Goal: Task Accomplishment & Management: Manage account settings

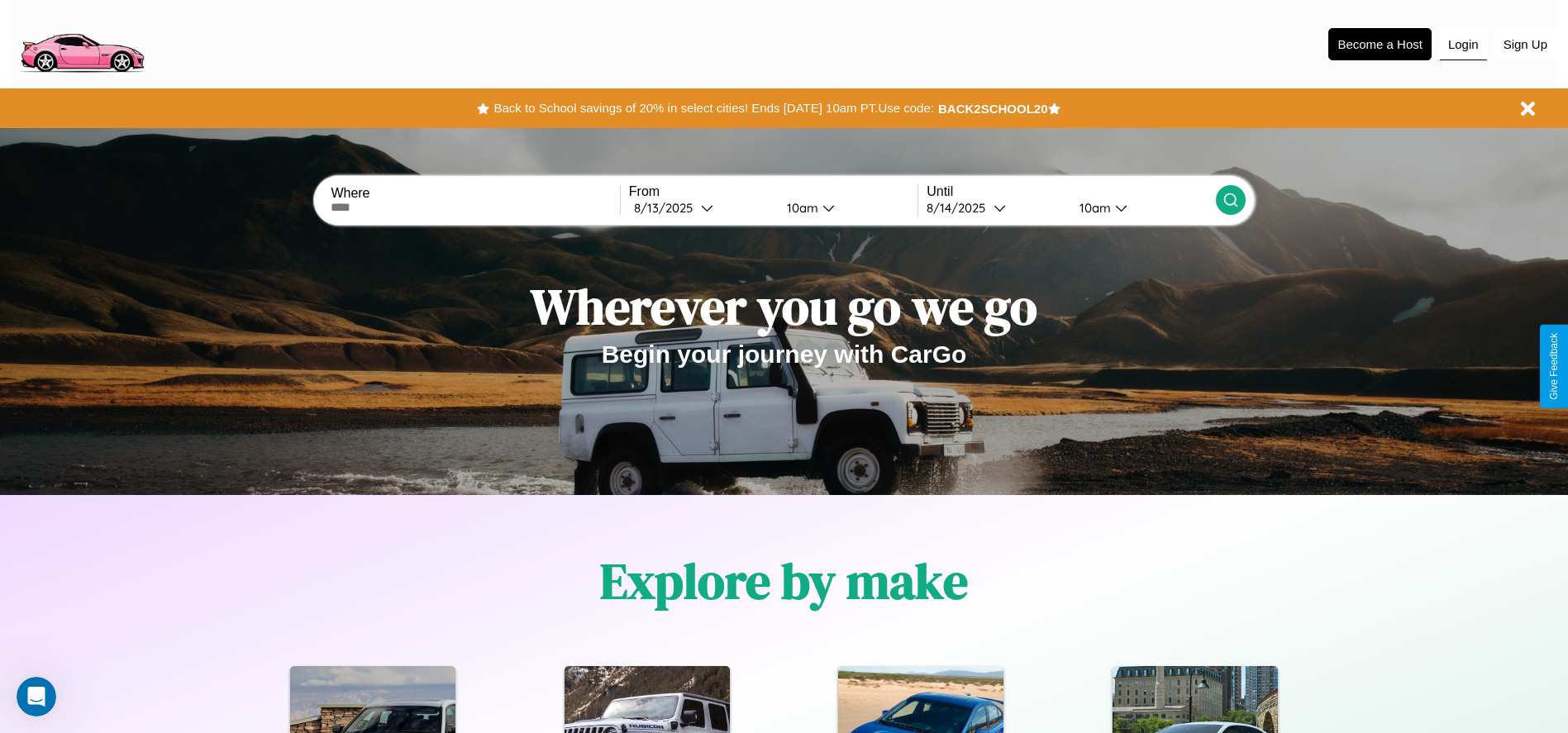
click at [1463, 44] on button "Login" at bounding box center [1463, 45] width 47 height 31
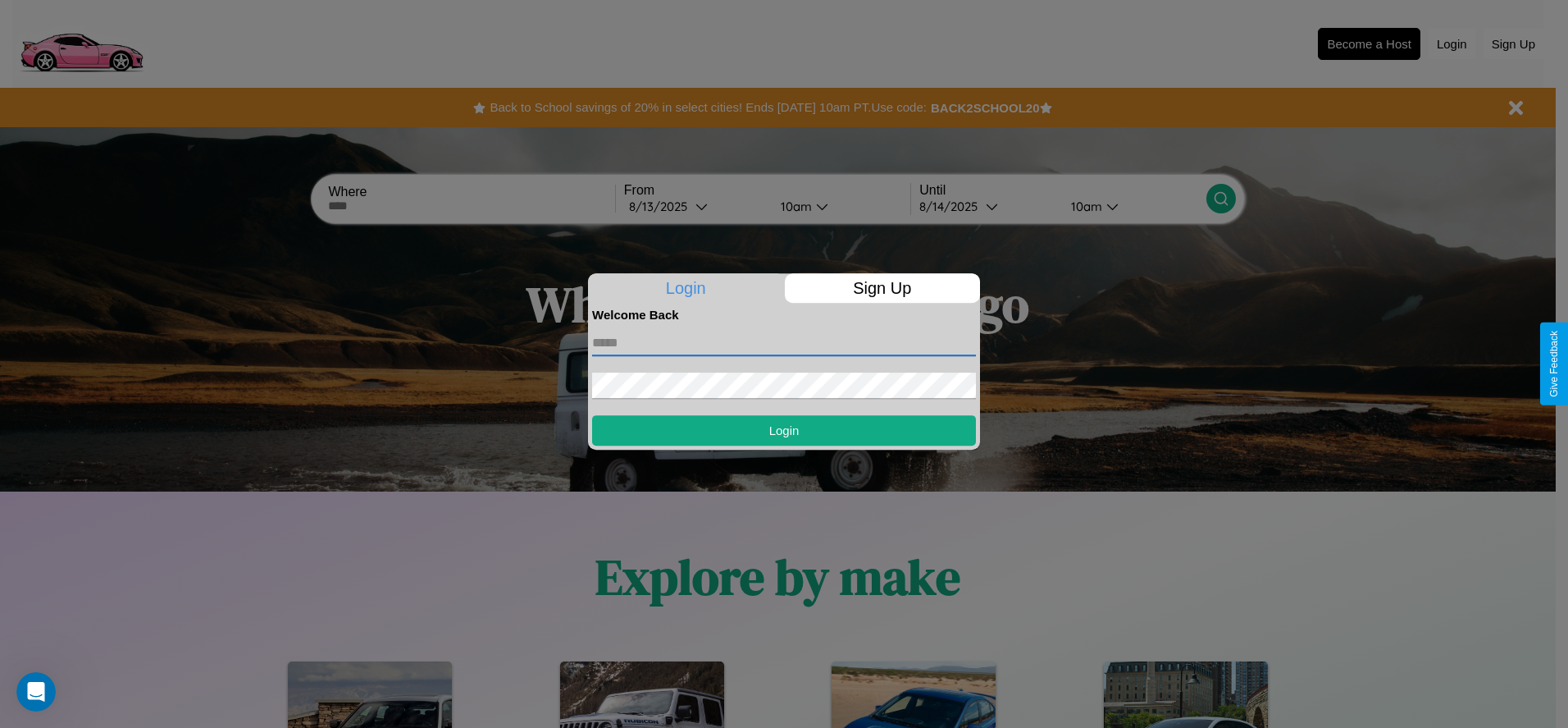
click at [784, 342] on input "text" at bounding box center [784, 342] width 384 height 26
type input "**********"
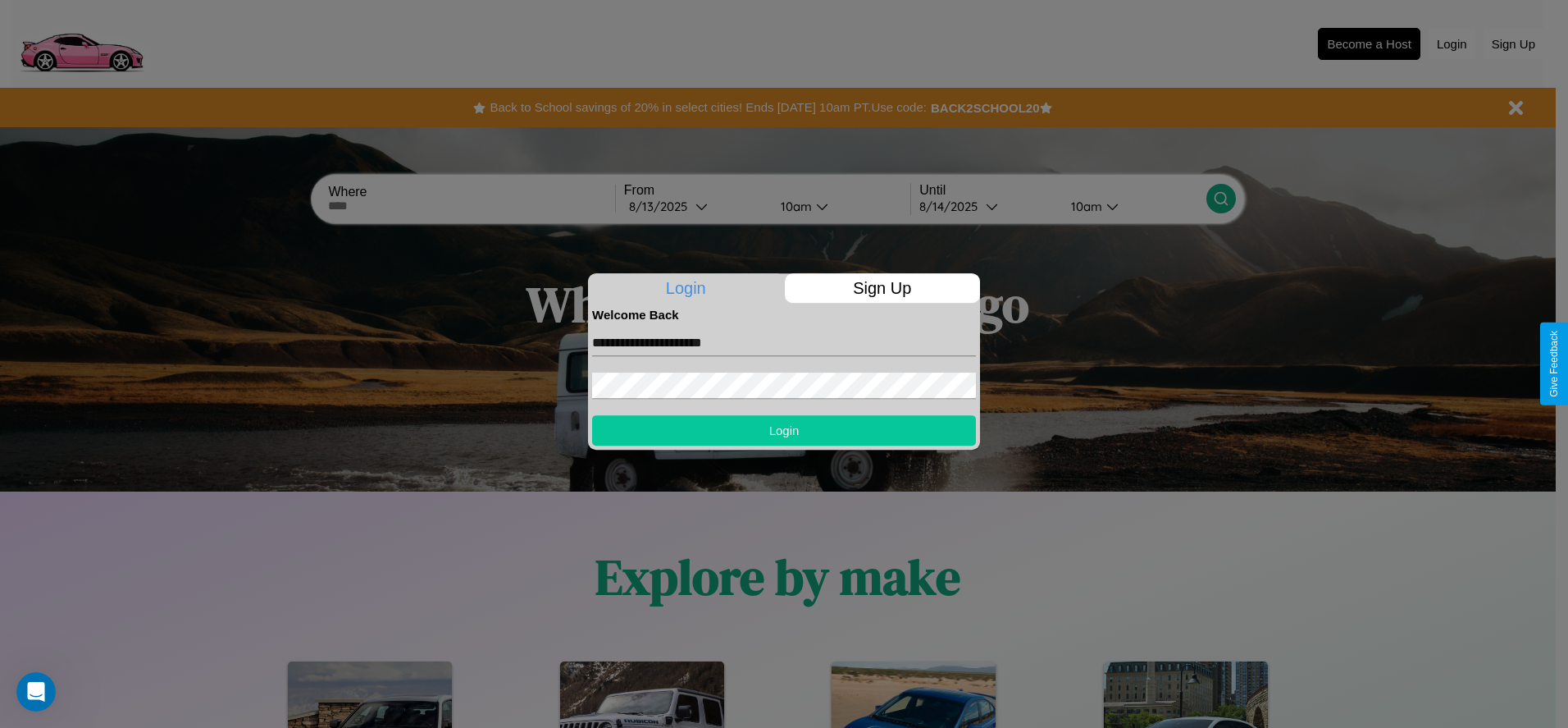
click at [784, 430] on button "Login" at bounding box center [784, 429] width 384 height 30
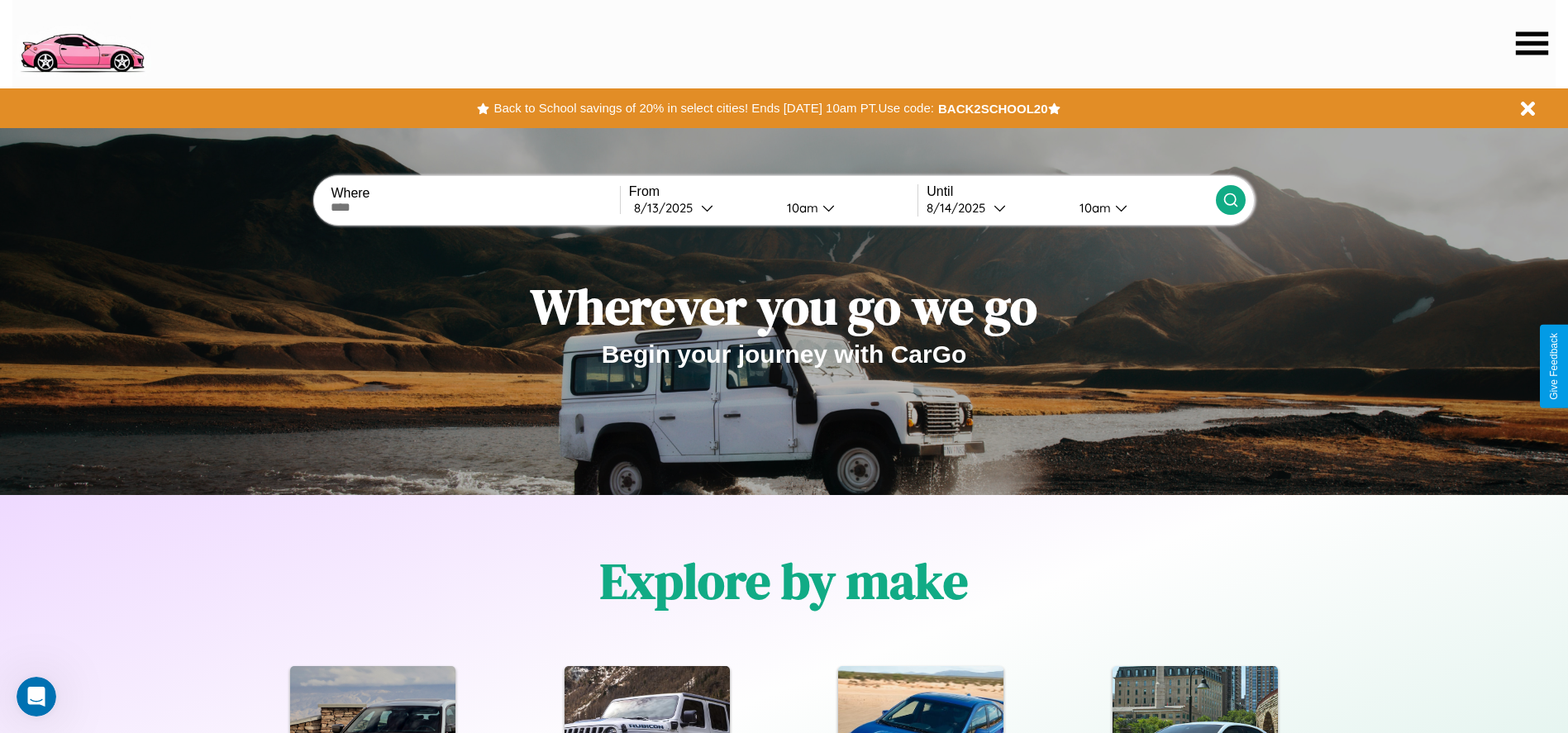
click at [1531, 43] on icon at bounding box center [1531, 43] width 32 height 23
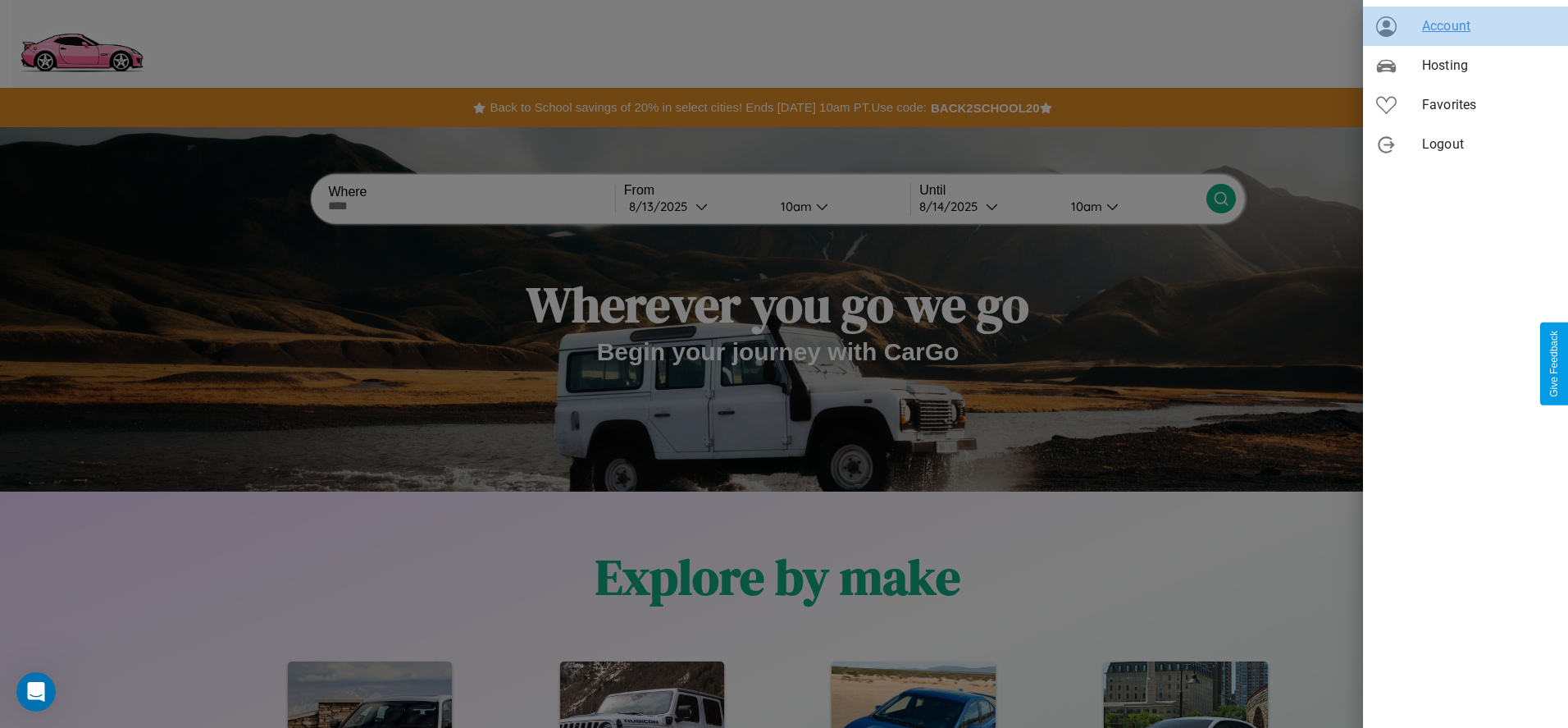
click at [1465, 26] on span "Account" at bounding box center [1488, 26] width 133 height 19
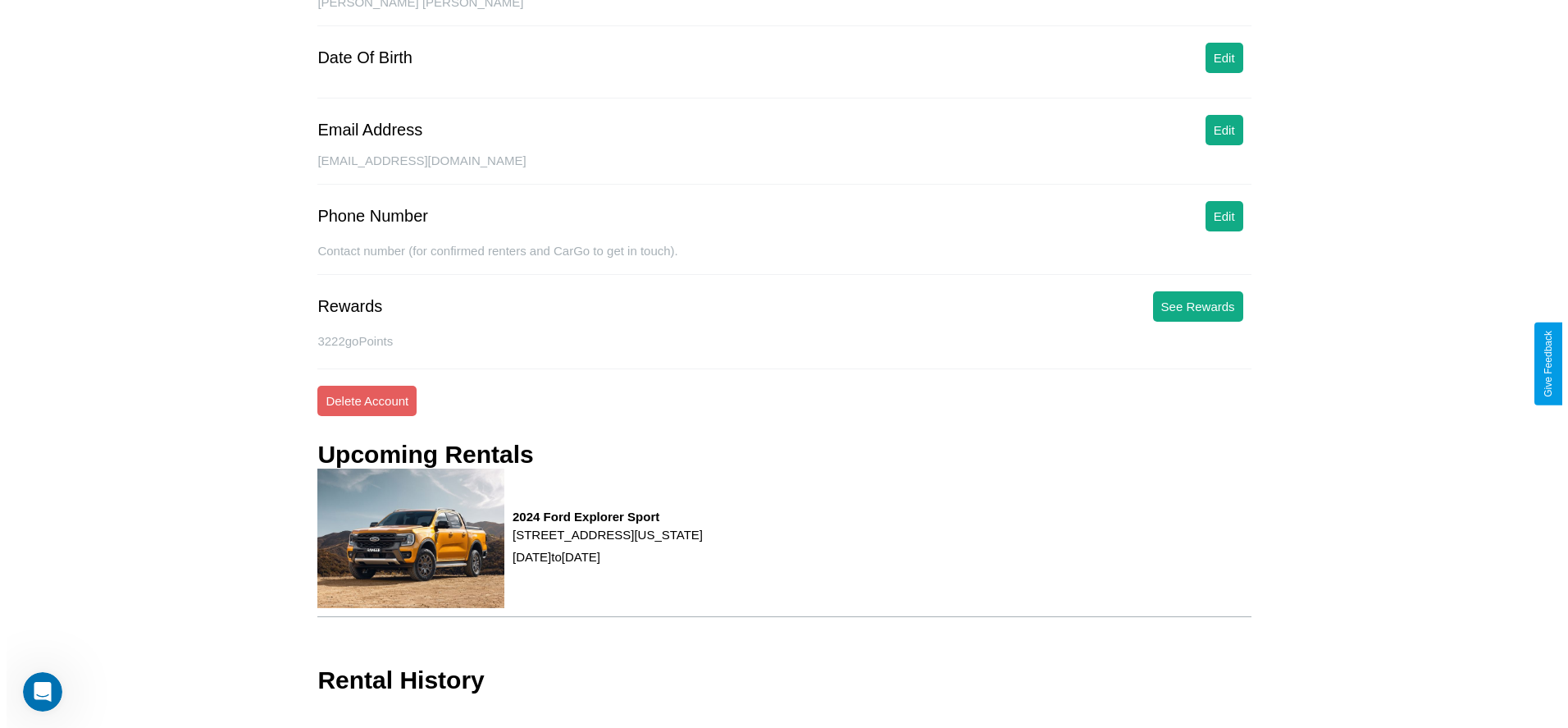
scroll to position [214, 0]
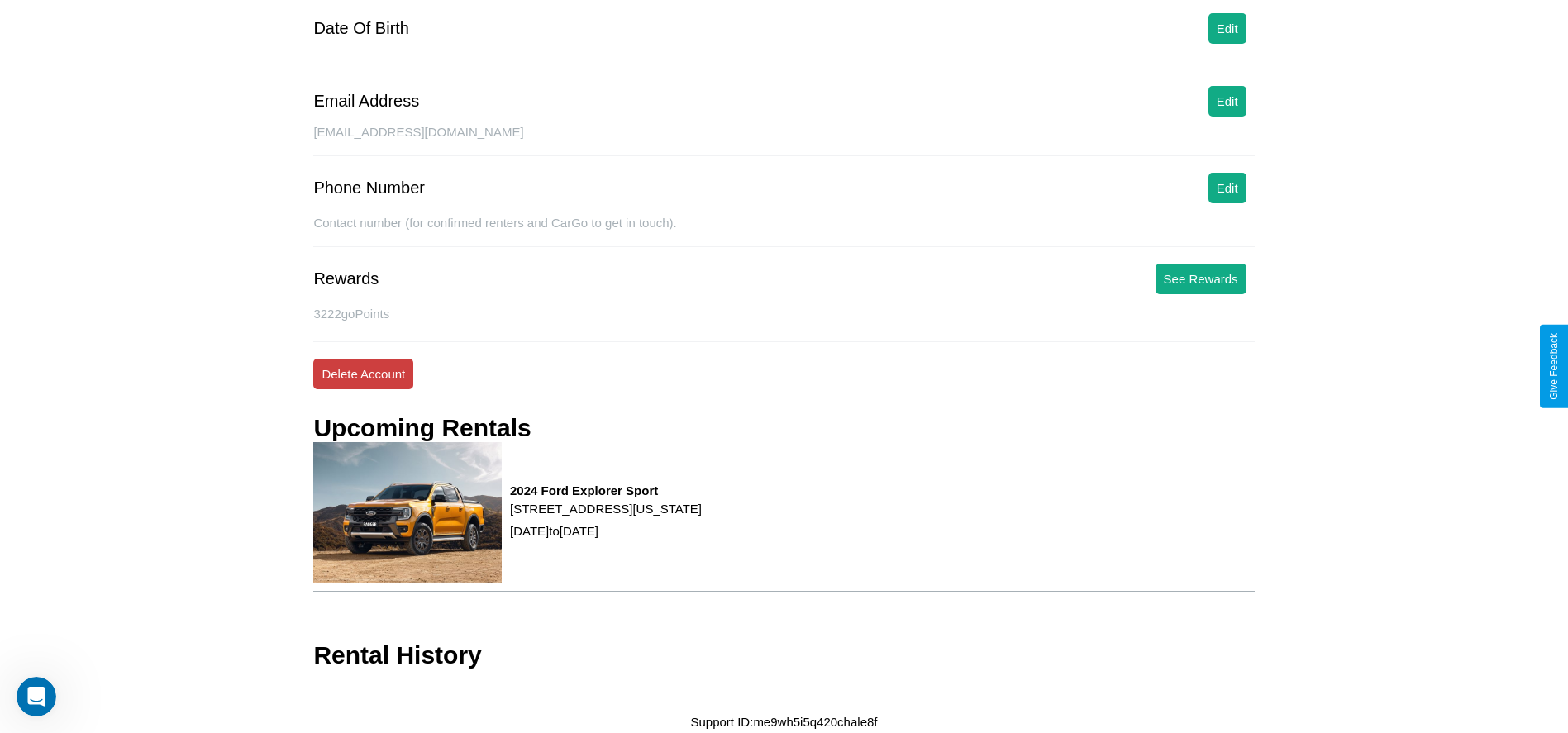
click at [362, 374] on button "Delete Account" at bounding box center [362, 373] width 100 height 30
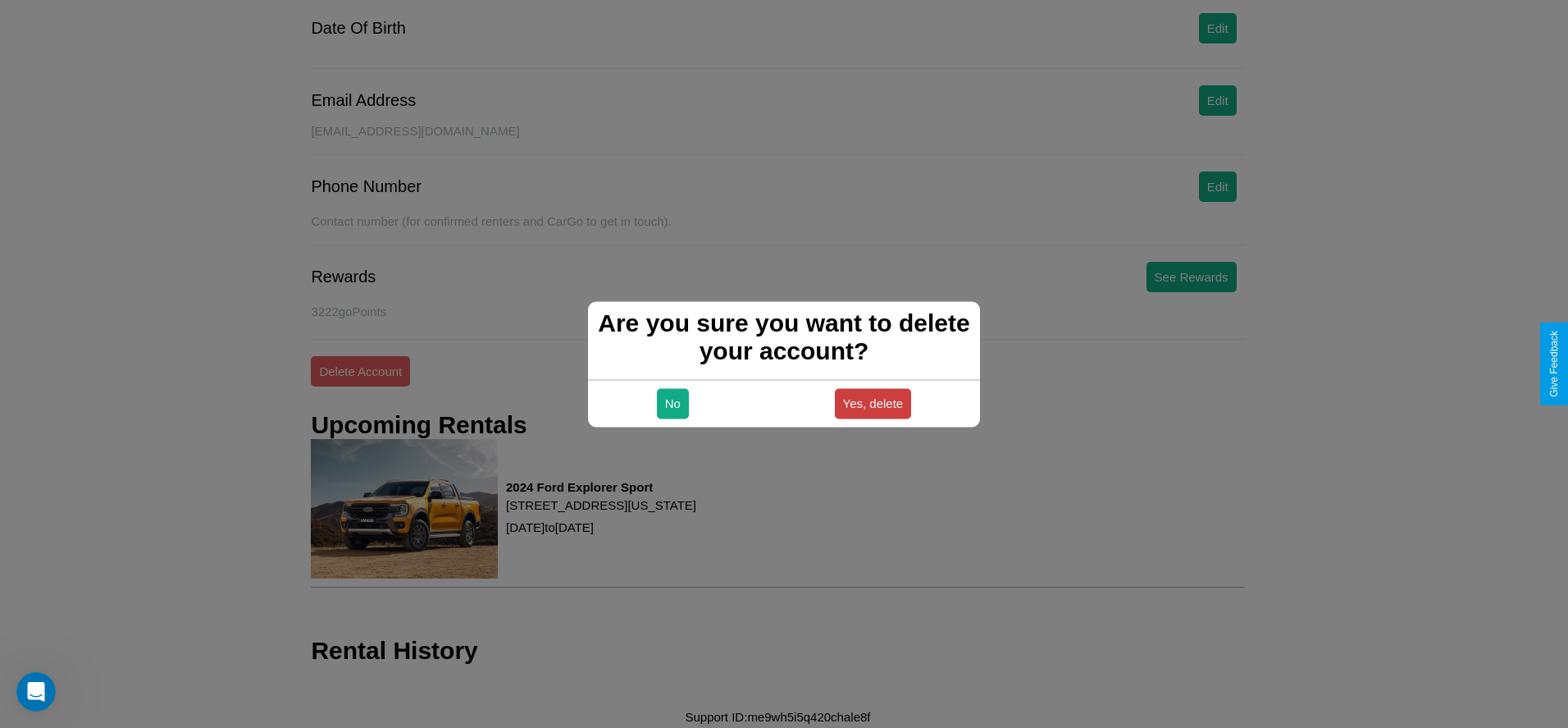
click at [872, 403] on button "Yes, delete" at bounding box center [873, 402] width 77 height 30
